Goal: Task Accomplishment & Management: Complete application form

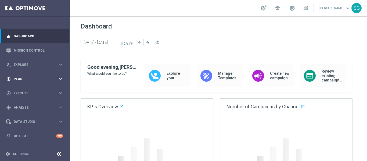
click at [23, 83] on div "gps_fixed Plan keyboard_arrow_right" at bounding box center [34, 79] width 69 height 14
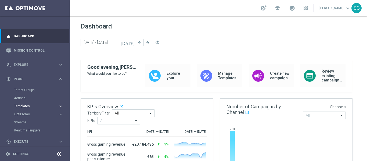
click at [27, 107] on span "Templates" at bounding box center [33, 106] width 38 height 3
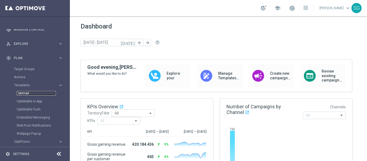
click at [23, 94] on link "Optimail" at bounding box center [36, 93] width 39 height 4
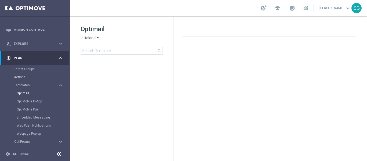
click at [60, 153] on icon at bounding box center [59, 154] width 6 height 6
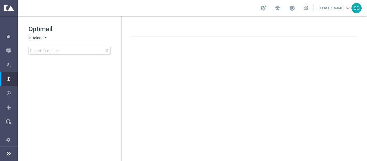
click at [41, 39] on span "lottoland" at bounding box center [36, 38] width 15 height 5
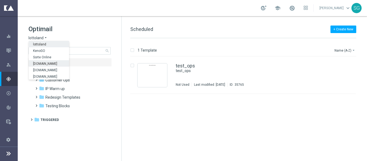
click at [0, 0] on span "[DOMAIN_NAME]" at bounding box center [0, 0] width 0 height 0
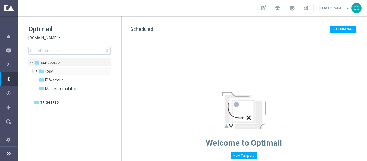
click at [36, 70] on span at bounding box center [35, 69] width 2 height 2
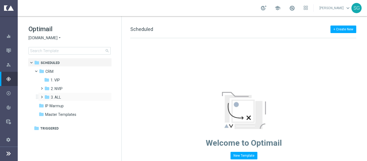
click at [42, 96] on span at bounding box center [41, 95] width 2 height 2
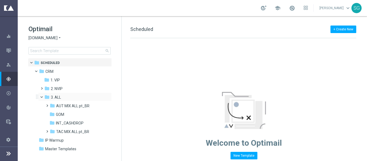
scroll to position [7, 0]
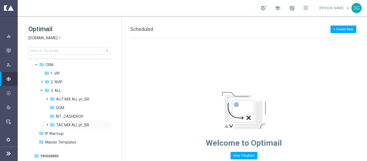
click at [47, 123] on span at bounding box center [46, 122] width 2 height 2
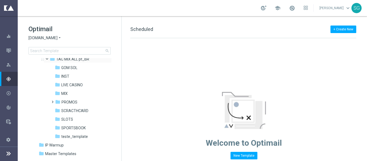
scroll to position [77, 0]
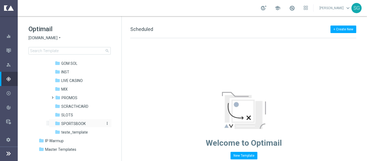
click at [73, 122] on span "SPORTSBOOK" at bounding box center [73, 123] width 24 height 5
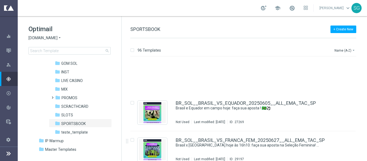
scroll to position [191, 0]
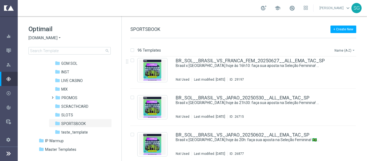
click at [343, 50] on button "Name (A-Z) arrow_drop_down" at bounding box center [345, 50] width 22 height 6
click at [330, 74] on span "Date Modified (Newest)" at bounding box center [336, 74] width 36 height 4
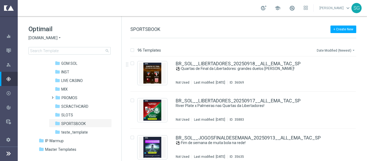
scroll to position [0, 0]
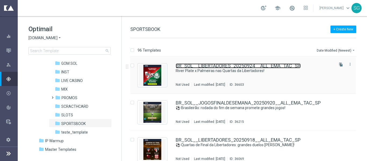
click at [217, 65] on link "BR_SOL__LIBERTADORES_20250924__ALL_EMA_TAC_SP" at bounding box center [238, 65] width 125 height 5
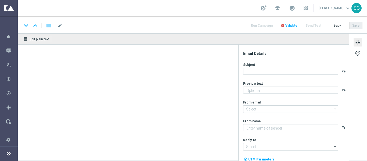
type textarea "A Batalha Começou, [%FIRST_NAME%]!"
type input "[EMAIL_ADDRESS][DOMAIN_NAME]"
type textarea "Sorte Online [PERSON_NAME]"
type input "[EMAIL_ADDRESS][DOMAIN_NAME]"
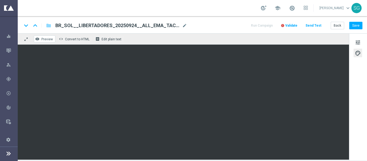
click at [43, 39] on span "Preview" at bounding box center [47, 39] width 12 height 4
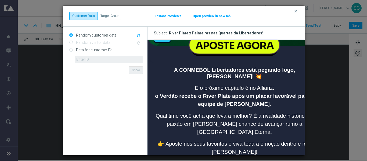
scroll to position [207, 0]
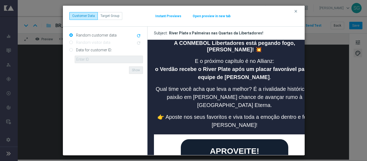
click at [200, 17] on button "Open preview in new tab" at bounding box center [212, 16] width 38 height 4
click at [298, 13] on icon "clear" at bounding box center [296, 11] width 4 height 4
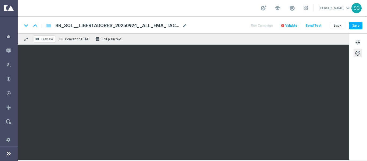
click at [45, 39] on span "Preview" at bounding box center [47, 39] width 12 height 4
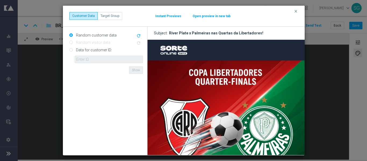
scroll to position [0, 0]
click at [207, 16] on button "Open preview in new tab" at bounding box center [212, 16] width 38 height 4
click at [295, 11] on icon "clear" at bounding box center [296, 11] width 4 height 4
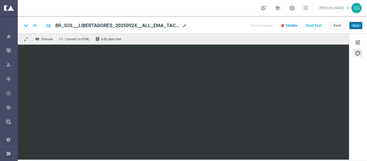
click at [356, 24] on button "Save" at bounding box center [356, 26] width 13 height 8
click at [47, 40] on span "Preview" at bounding box center [47, 39] width 12 height 4
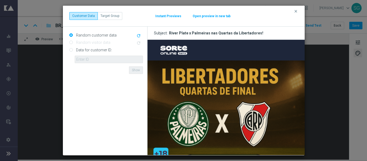
click at [214, 16] on button "Open preview in new tab" at bounding box center [212, 16] width 38 height 4
click at [295, 13] on icon "clear" at bounding box center [296, 11] width 4 height 4
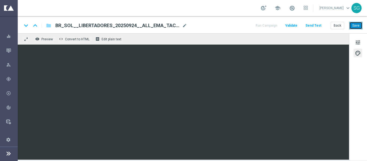
click at [358, 25] on button "Save" at bounding box center [356, 26] width 13 height 8
click at [359, 24] on button "Save" at bounding box center [356, 26] width 13 height 8
click at [314, 28] on button "Send Test" at bounding box center [313, 25] width 17 height 7
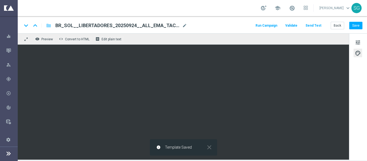
click at [308, 25] on button "Send Test" at bounding box center [313, 25] width 17 height 7
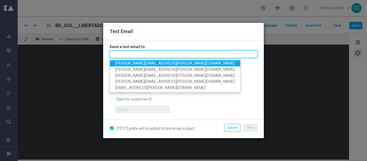
click at [211, 52] on input "text" at bounding box center [184, 55] width 148 height 8
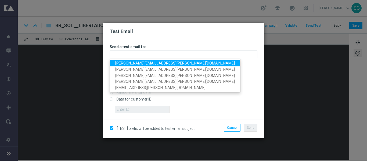
click at [182, 64] on link "[PERSON_NAME][EMAIL_ADDRESS][PERSON_NAME][DOMAIN_NAME]" at bounding box center [175, 63] width 130 height 6
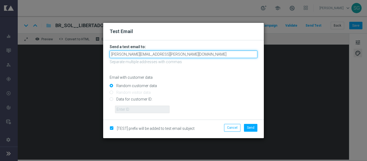
click at [209, 54] on input "[PERSON_NAME][EMAIL_ADDRESS][PERSON_NAME][DOMAIN_NAME]" at bounding box center [184, 55] width 148 height 8
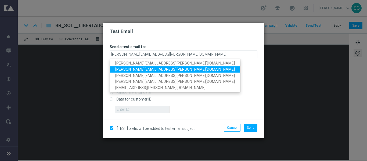
click at [166, 69] on span "[PERSON_NAME][EMAIL_ADDRESS][PERSON_NAME][DOMAIN_NAME]" at bounding box center [175, 69] width 120 height 4
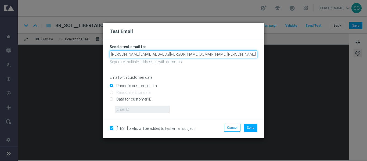
click at [241, 56] on input "[PERSON_NAME][EMAIL_ADDRESS][PERSON_NAME][DOMAIN_NAME],[PERSON_NAME][DOMAIN_NAM…" at bounding box center [184, 55] width 148 height 8
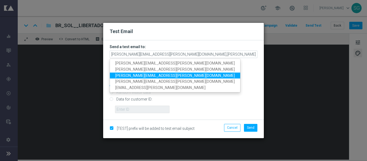
click at [183, 76] on link "[PERSON_NAME][EMAIL_ADDRESS][PERSON_NAME][DOMAIN_NAME]" at bounding box center [175, 76] width 130 height 6
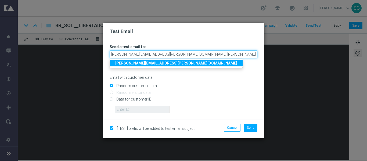
click at [252, 57] on input "[PERSON_NAME][EMAIL_ADDRESS][PERSON_NAME][DOMAIN_NAME],[PERSON_NAME][DOMAIN_NAM…" at bounding box center [184, 55] width 148 height 8
click at [256, 55] on input "[PERSON_NAME][EMAIL_ADDRESS][PERSON_NAME][DOMAIN_NAME],[PERSON_NAME][DOMAIN_NAM…" at bounding box center [184, 55] width 148 height 8
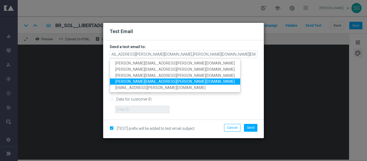
click at [163, 80] on span "[PERSON_NAME][EMAIL_ADDRESS][PERSON_NAME][DOMAIN_NAME]" at bounding box center [175, 82] width 120 height 4
type input "[PERSON_NAME][EMAIL_ADDRESS][PERSON_NAME][DOMAIN_NAME],[PERSON_NAME][DOMAIN_NAM…"
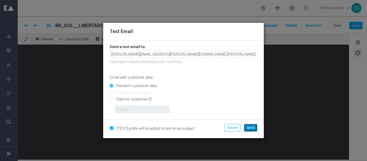
click at [253, 127] on span "Send" at bounding box center [251, 128] width 8 height 4
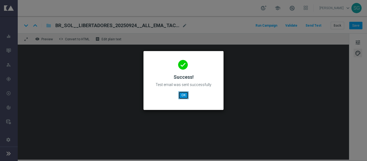
click at [183, 94] on button "OK" at bounding box center [184, 95] width 10 height 8
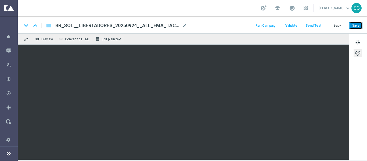
click at [356, 23] on button "Save" at bounding box center [356, 26] width 13 height 8
click at [168, 26] on span "BR_SOL__LIBERTADORES_20250924__ALL_EMA_TAC_SP" at bounding box center [117, 25] width 125 height 6
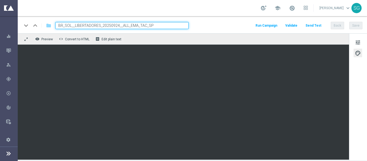
click at [168, 26] on input "BR_SOL__LIBERTADORES_20250924__ALL_EMA_TAC_SP" at bounding box center [121, 25] width 133 height 7
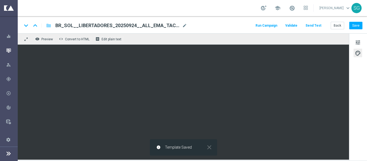
click at [12, 53] on div "Mission Control" at bounding box center [11, 50] width 11 height 14
click at [8, 52] on icon "button" at bounding box center [8, 50] width 5 height 5
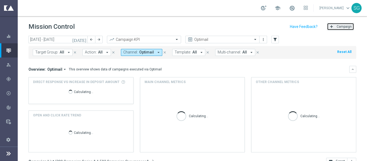
click at [331, 27] on button "add Campaign" at bounding box center [340, 27] width 27 height 8
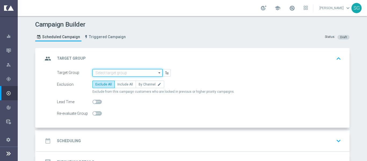
click at [112, 73] on input at bounding box center [128, 73] width 70 height 8
paste input "pt_BR_SL_TGT_ALL_EM_TAC__GEN_AND_NOT_SPORTSBOOK"
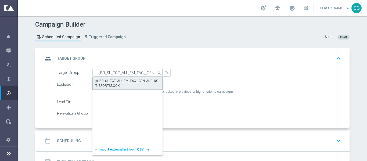
click at [119, 80] on div "pt_BR_SL_TGT_ALL_EM_TAC__GEN_AND_NOT_SPORTSBOOK" at bounding box center [127, 84] width 64 height 10
type input "pt_BR_SL_TGT_ALL_EM_TAC__GEN_AND_NOT_SPORTSBOOK"
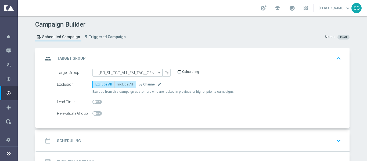
click at [120, 83] on span "Include All" at bounding box center [126, 85] width 16 height 4
click at [120, 84] on input "Include All" at bounding box center [119, 85] width 3 height 3
radio input "true"
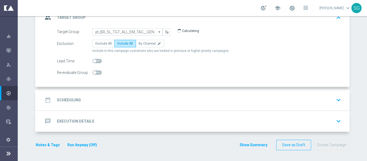
click at [164, 99] on div "date_range Scheduling keyboard_arrow_down" at bounding box center [193, 100] width 300 height 10
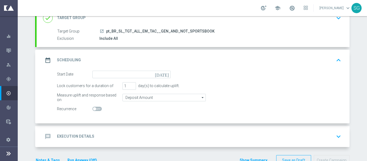
click at [164, 74] on icon "[DATE]" at bounding box center [163, 74] width 16 height 6
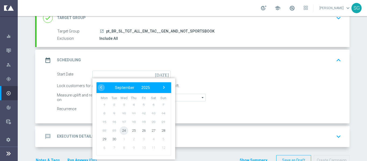
click at [123, 131] on span "24" at bounding box center [124, 130] width 9 height 9
type input "[DATE]"
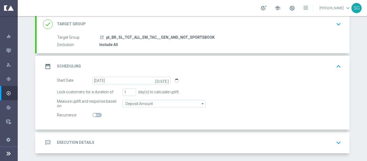
scroll to position [37, 0]
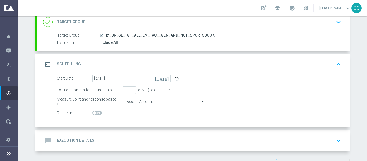
click at [140, 133] on div "message Execution Details keyboard_arrow_down" at bounding box center [193, 140] width 313 height 21
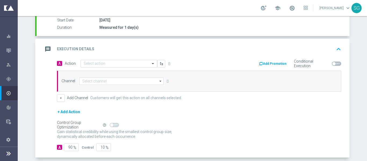
scroll to position [93, 0]
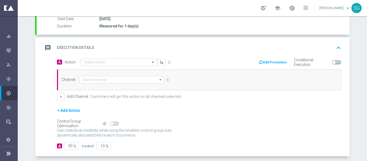
click at [145, 67] on div "A Action Select action delete_forever Add Promotion Conditional Execution Chann…" at bounding box center [199, 79] width 293 height 42
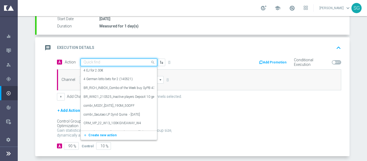
click at [141, 61] on input "text" at bounding box center [114, 62] width 60 height 5
paste input "BR_SOL__LIBERTADORES_20250924__ALL_EMA_TAC_SP"
type input "BR_SOL__LIBERTADORES_20250924__ALL_EMA_TAC_SP"
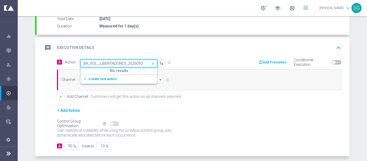
scroll to position [0, 34]
click at [107, 82] on button "add_new Create new action" at bounding box center [118, 79] width 74 height 6
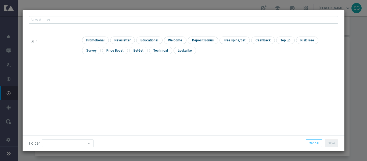
type input "BR_SOL__LIBERTADORES_20250924__ALL_EMA_TAC_SP"
click at [135, 20] on input "BR_SOL__LIBERTADORES_20250924__ALL_EMA_TAC_SP" at bounding box center [183, 20] width 309 height 8
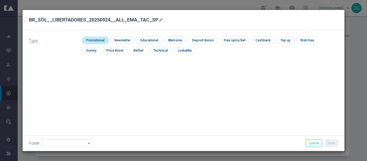
click at [99, 39] on input "checkbox" at bounding box center [95, 40] width 26 height 7
checkbox input "true"
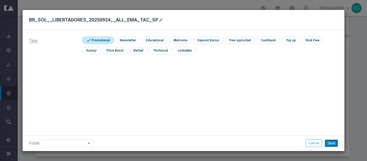
click at [333, 141] on button "Save" at bounding box center [331, 144] width 13 height 8
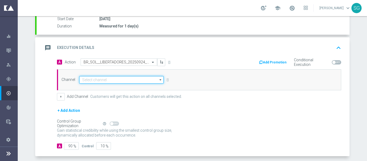
click at [93, 81] on input at bounding box center [121, 80] width 84 height 8
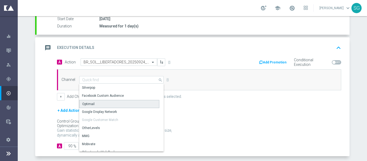
click at [93, 103] on div "Optimail" at bounding box center [119, 104] width 80 height 8
type input "Optimail"
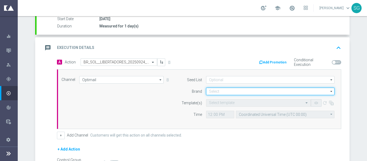
click at [215, 91] on input at bounding box center [270, 92] width 129 height 8
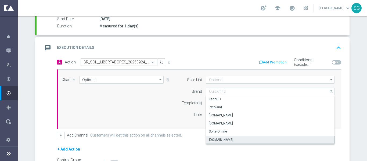
click at [218, 139] on div "[DOMAIN_NAME]" at bounding box center [221, 139] width 24 height 5
type input "[DOMAIN_NAME]"
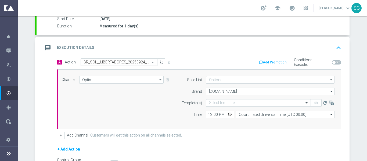
click at [216, 101] on input "text" at bounding box center [253, 103] width 88 height 5
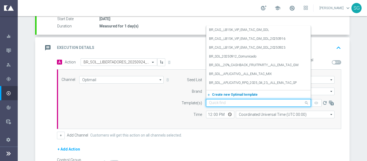
paste input "BR_SOL__LIBERTADORES_20250924__ALL_EMA_TAC_SP"
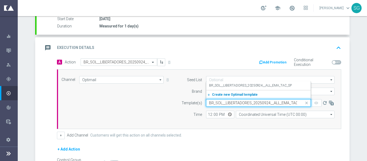
scroll to position [0, 6]
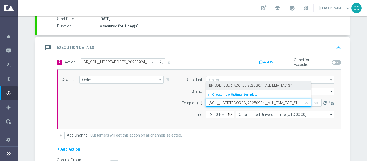
click at [229, 86] on label "BR_SOL__LIBERTADORES_20250924__ALL_EMA_TAC_SP" at bounding box center [250, 85] width 83 height 5
type input "BR_SOL__LIBERTADORES_20250924__ALL_EMA_TAC_SP"
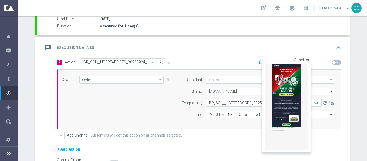
click at [313, 106] on button "remove_red_eye" at bounding box center [316, 103] width 11 height 8
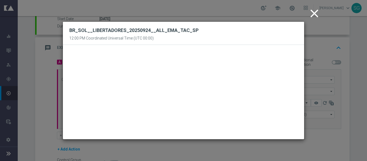
click at [315, 12] on icon "close" at bounding box center [314, 13] width 13 height 13
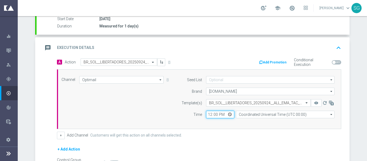
click at [207, 114] on input "12:00" at bounding box center [220, 115] width 28 height 8
click at [210, 115] on input "18:00" at bounding box center [220, 115] width 28 height 8
type input "19:00"
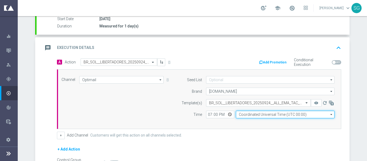
click at [248, 117] on input "Coordinated Universal Time (UTC 00:00)" at bounding box center [285, 115] width 99 height 8
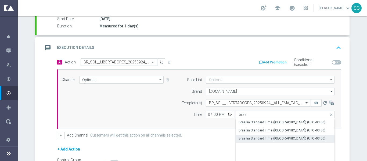
click at [246, 137] on div "Brasilia Standard Time ([GEOGRAPHIC_DATA]) (UTC -03:00)" at bounding box center [282, 138] width 87 height 5
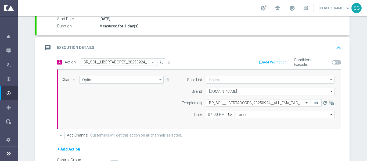
type input "Brasilia Standard Time ([GEOGRAPHIC_DATA]) (UTC -03:00)"
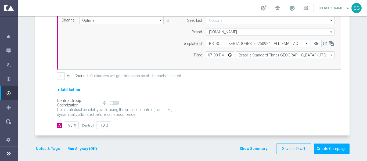
scroll to position [155, 0]
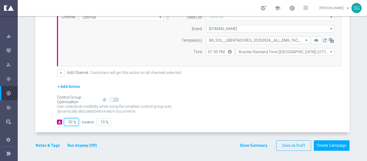
click at [69, 123] on input "90" at bounding box center [71, 122] width 15 height 8
type input "1"
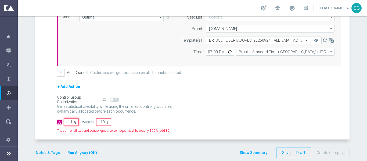
type input "99"
type input "10"
type input "90"
type input "100"
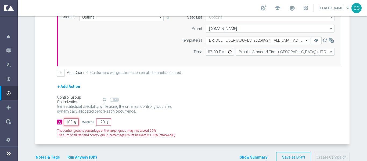
type input "0"
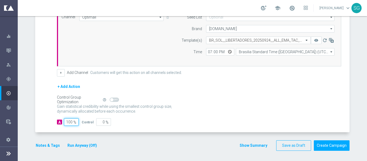
type input "100"
click at [48, 76] on div "A Action Select action BR_SOL__LIBERTADORES_20250924__ALL_EMA_TAC_SP delete_for…" at bounding box center [193, 64] width 313 height 137
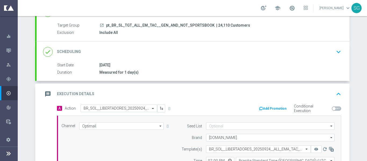
scroll to position [47, 0]
click at [214, 88] on div "message Execution Details keyboard_arrow_up" at bounding box center [193, 93] width 313 height 21
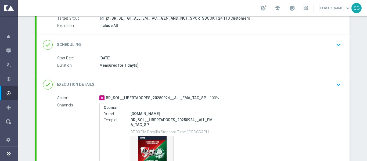
scroll to position [106, 0]
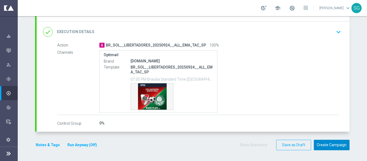
click at [327, 147] on button "Create Campaign" at bounding box center [332, 145] width 36 height 10
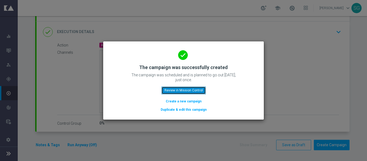
click at [199, 91] on button "Review in Mission Control" at bounding box center [184, 91] width 44 height 8
